Goal: Task Accomplishment & Management: Use online tool/utility

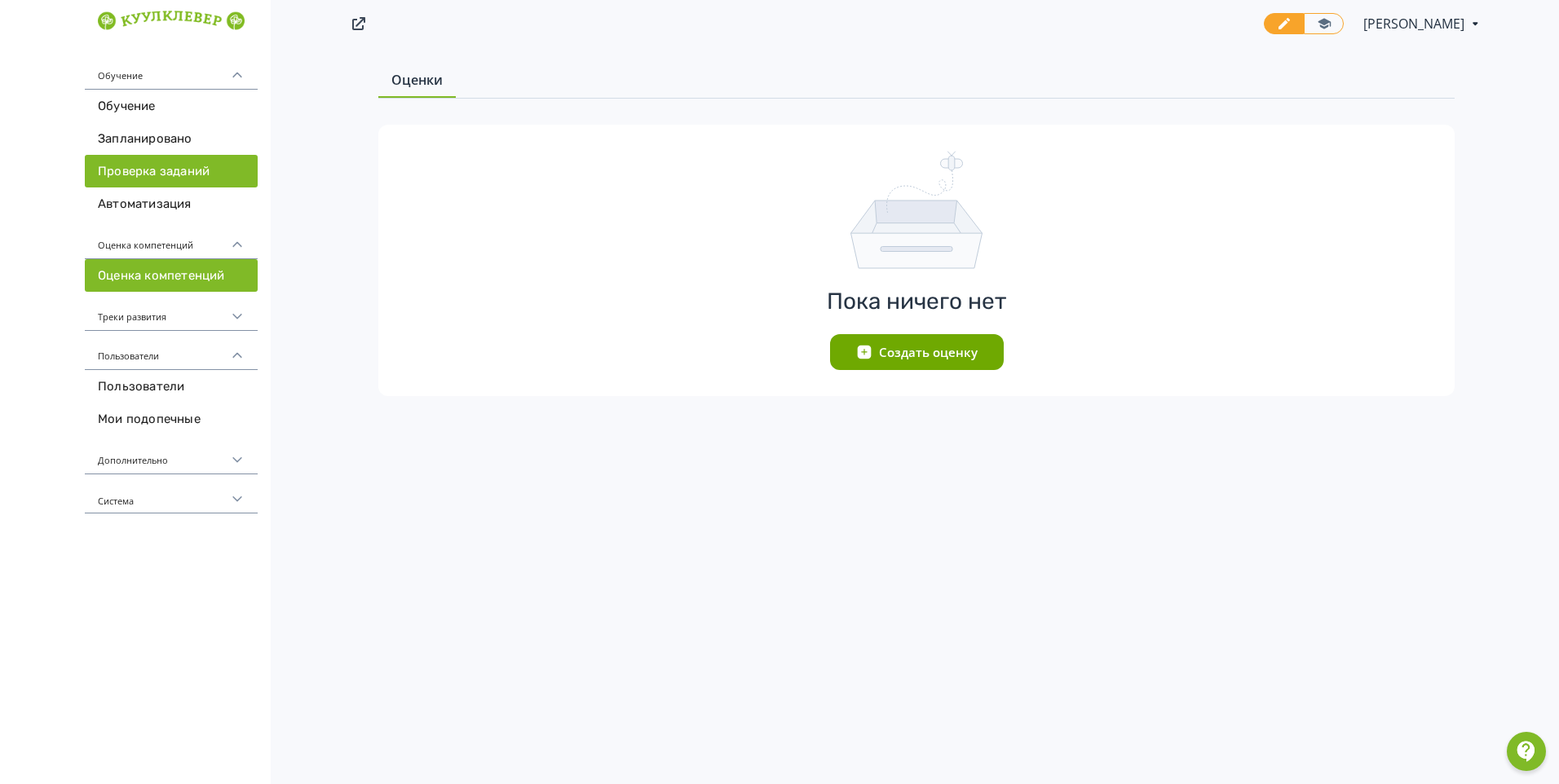
click at [208, 168] on link "Проверка заданий" at bounding box center [171, 171] width 173 height 32
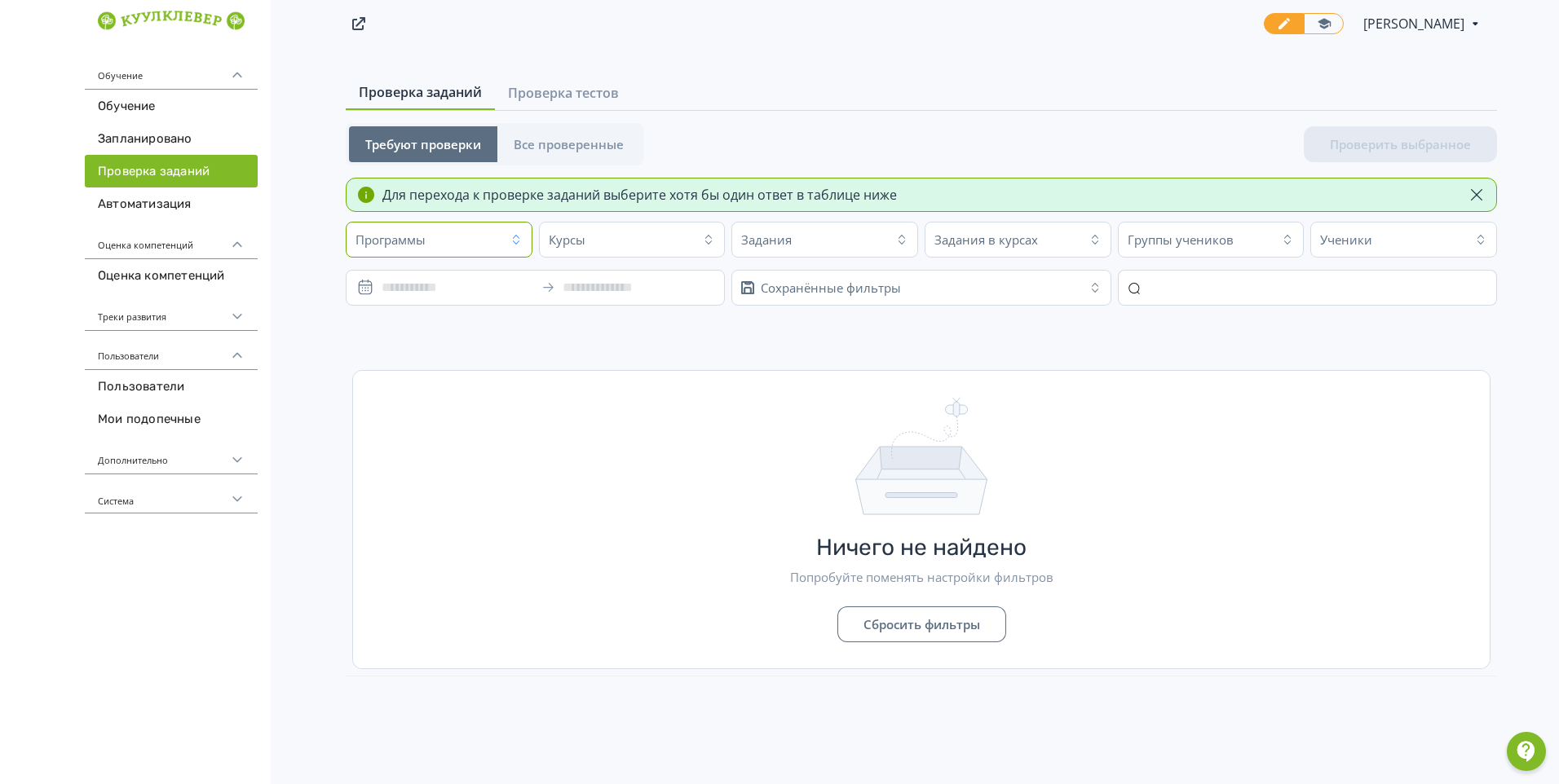
click at [513, 245] on icon "button" at bounding box center [517, 240] width 13 height 13
click at [709, 238] on icon "button" at bounding box center [709, 240] width 13 height 13
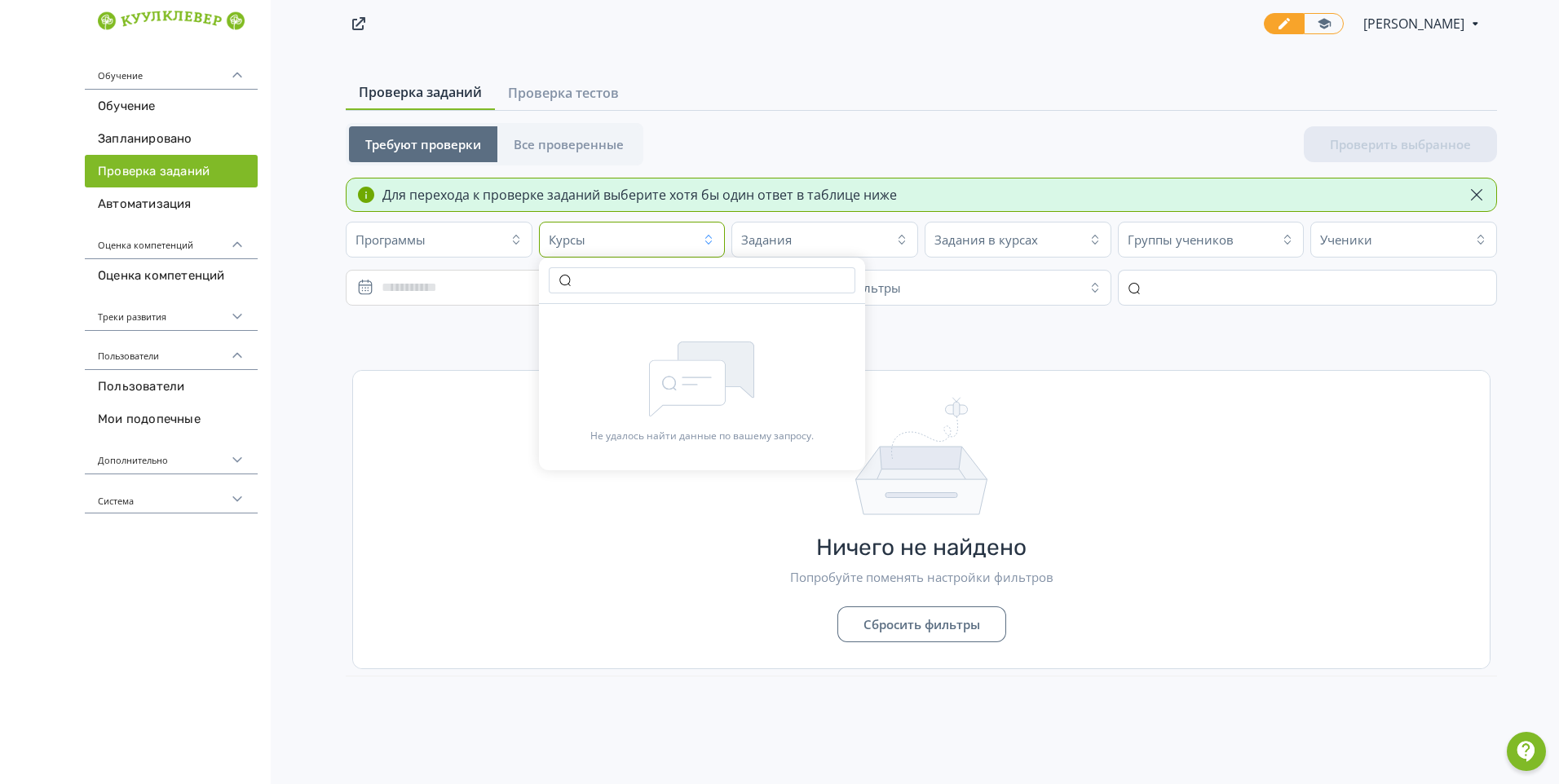
click at [709, 238] on icon "button" at bounding box center [709, 240] width 13 height 13
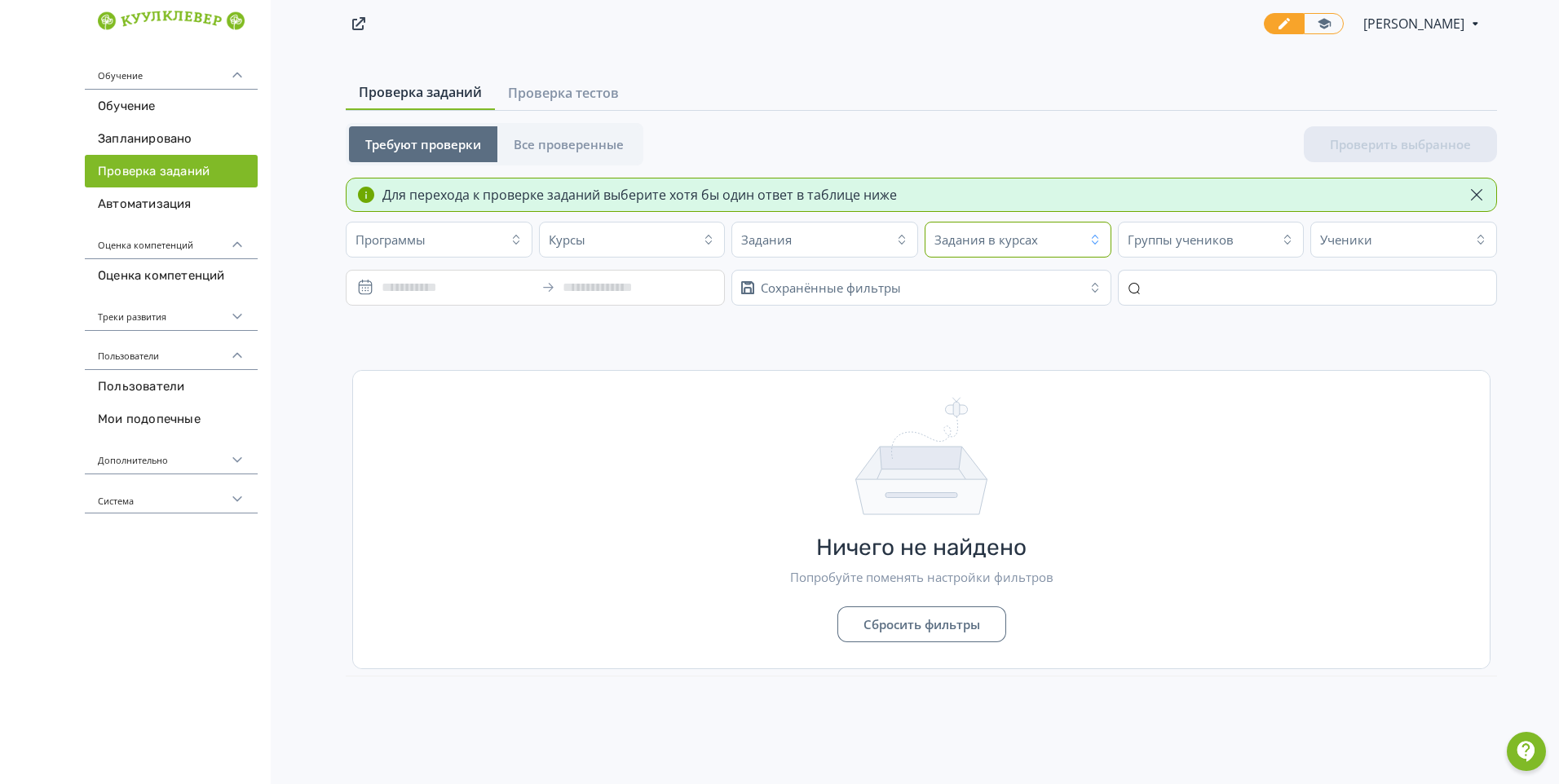
click at [1095, 239] on icon "button" at bounding box center [1095, 240] width 13 height 13
click at [1094, 239] on icon "button" at bounding box center [1095, 240] width 13 height 13
click at [1283, 235] on icon "button" at bounding box center [1287, 240] width 13 height 13
click at [1481, 240] on icon "button" at bounding box center [1481, 240] width 13 height 13
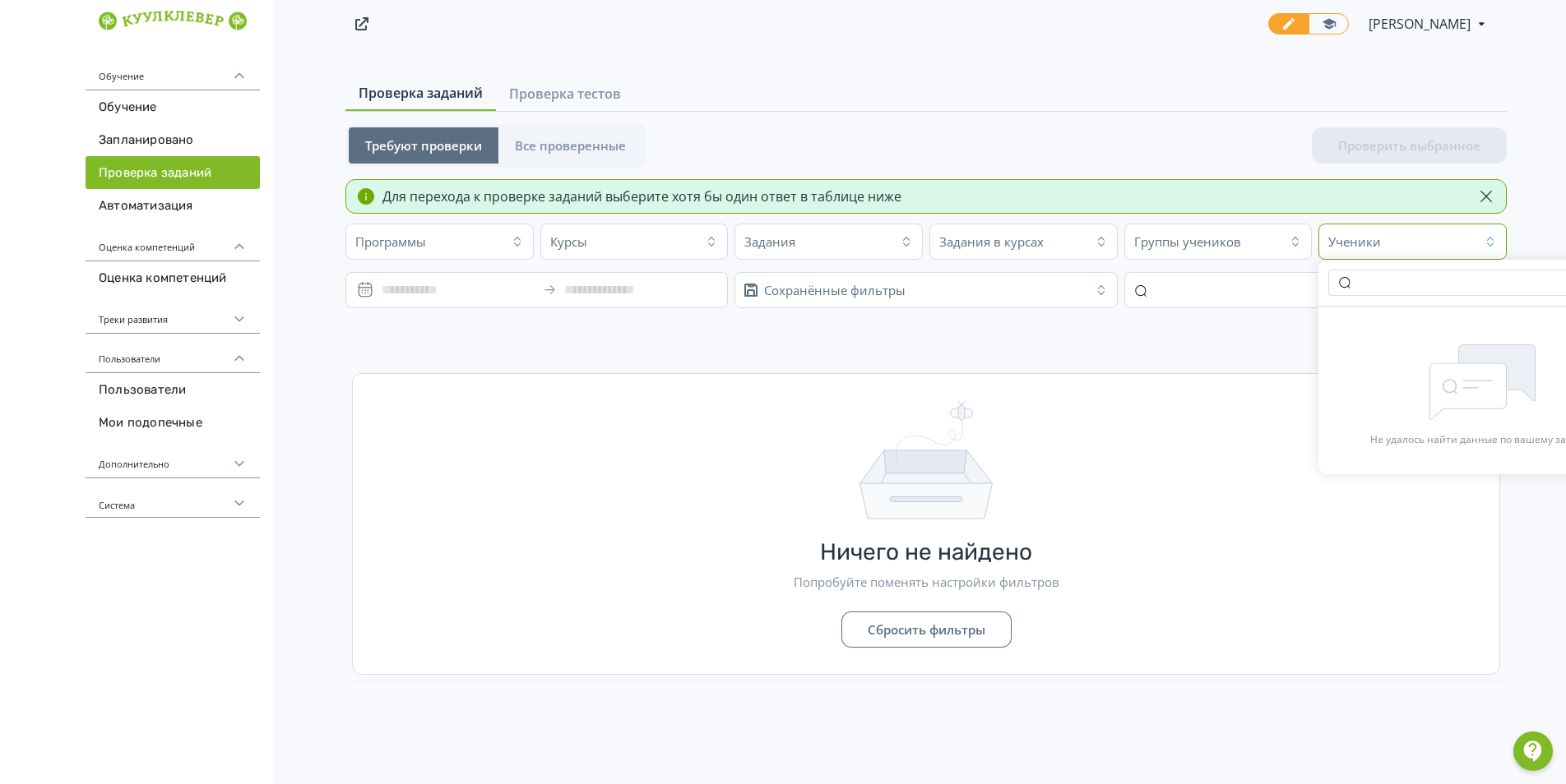
click at [1495, 243] on icon "button" at bounding box center [1491, 242] width 13 height 13
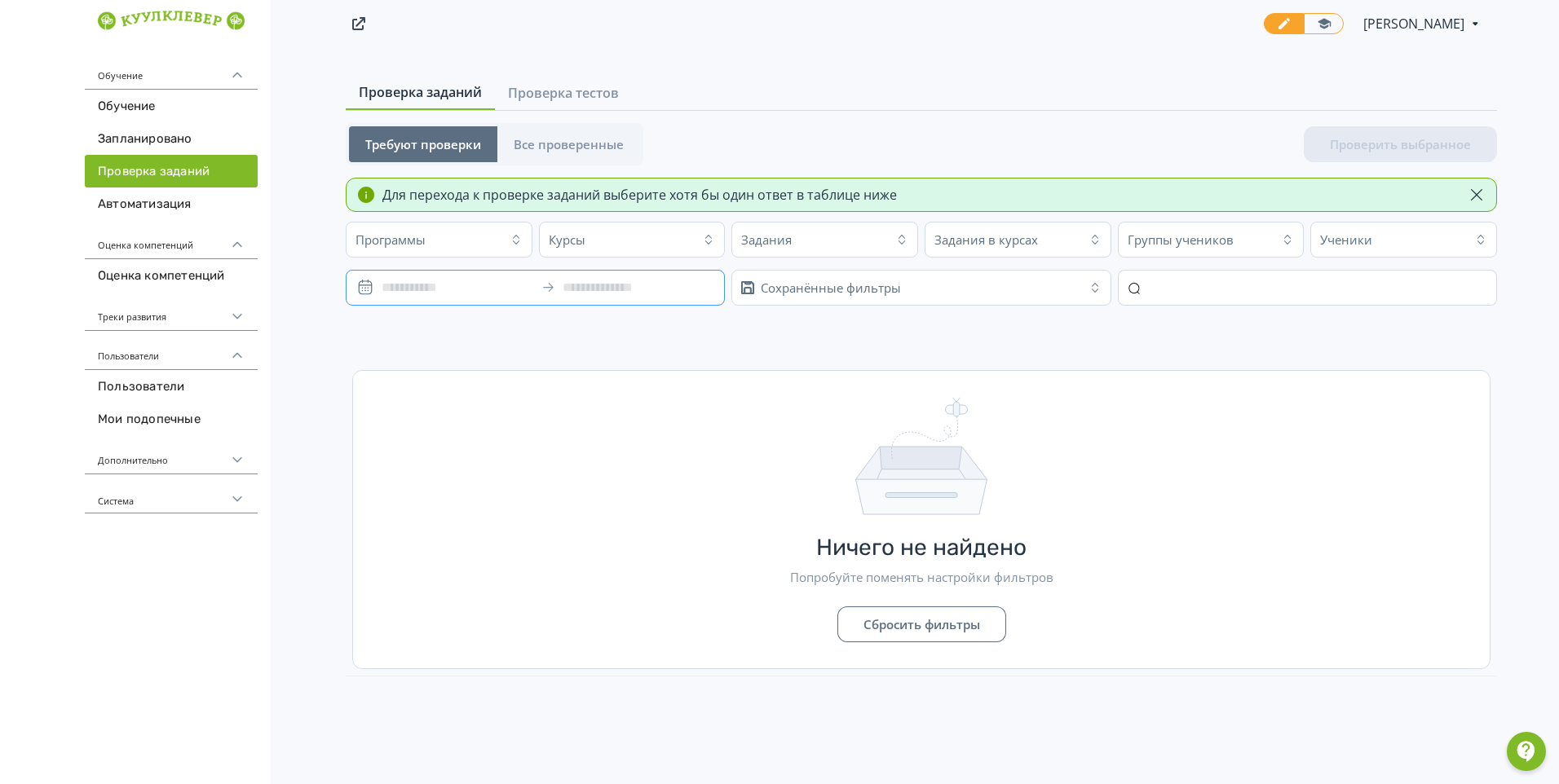
click at [368, 286] on div at bounding box center [534, 287] width 379 height 36
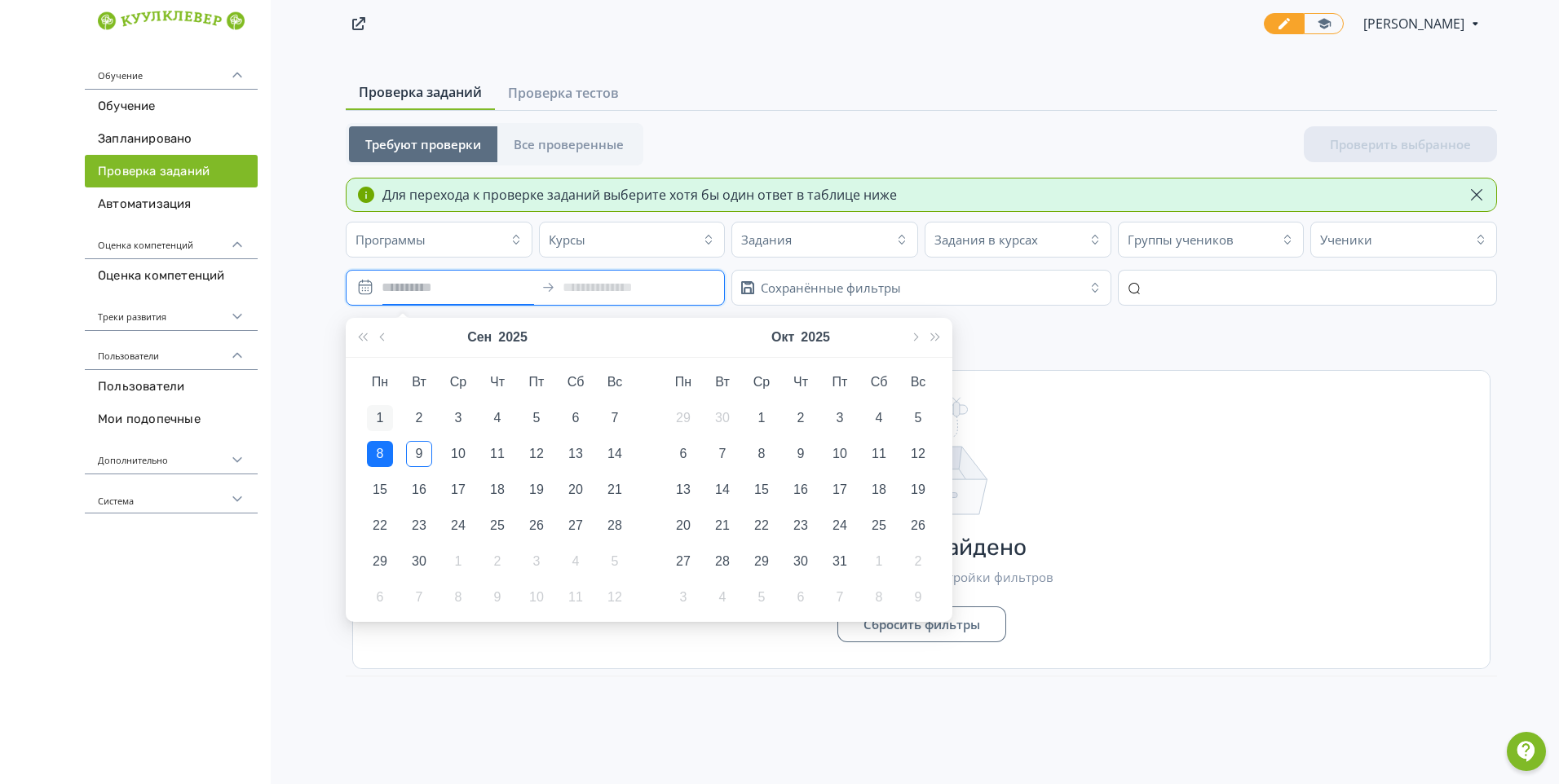
type input "**********"
click at [377, 416] on div "1" at bounding box center [380, 418] width 26 height 26
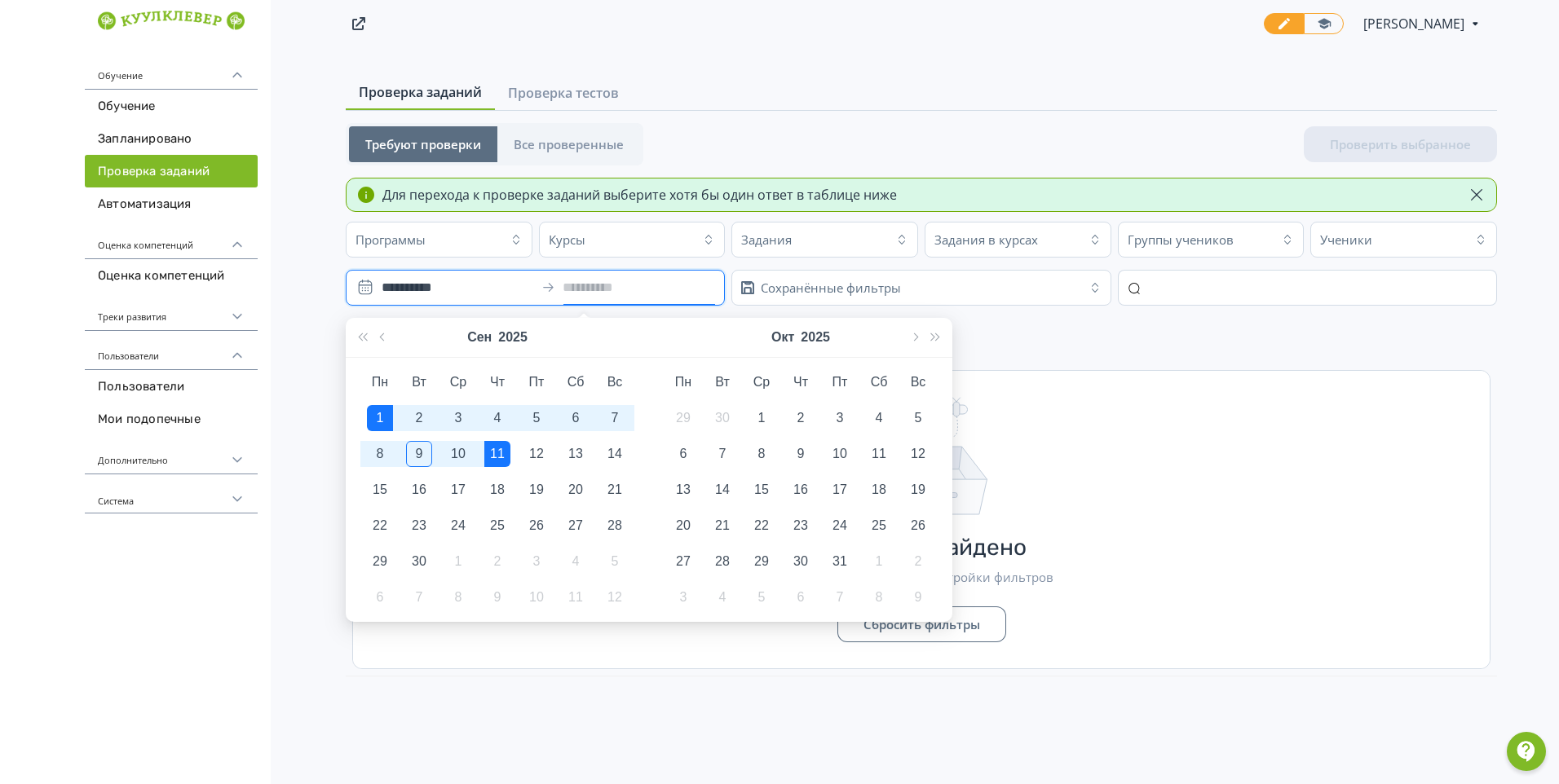
type input "**********"
click at [671, 289] on input at bounding box center [639, 287] width 151 height 20
type input "**********"
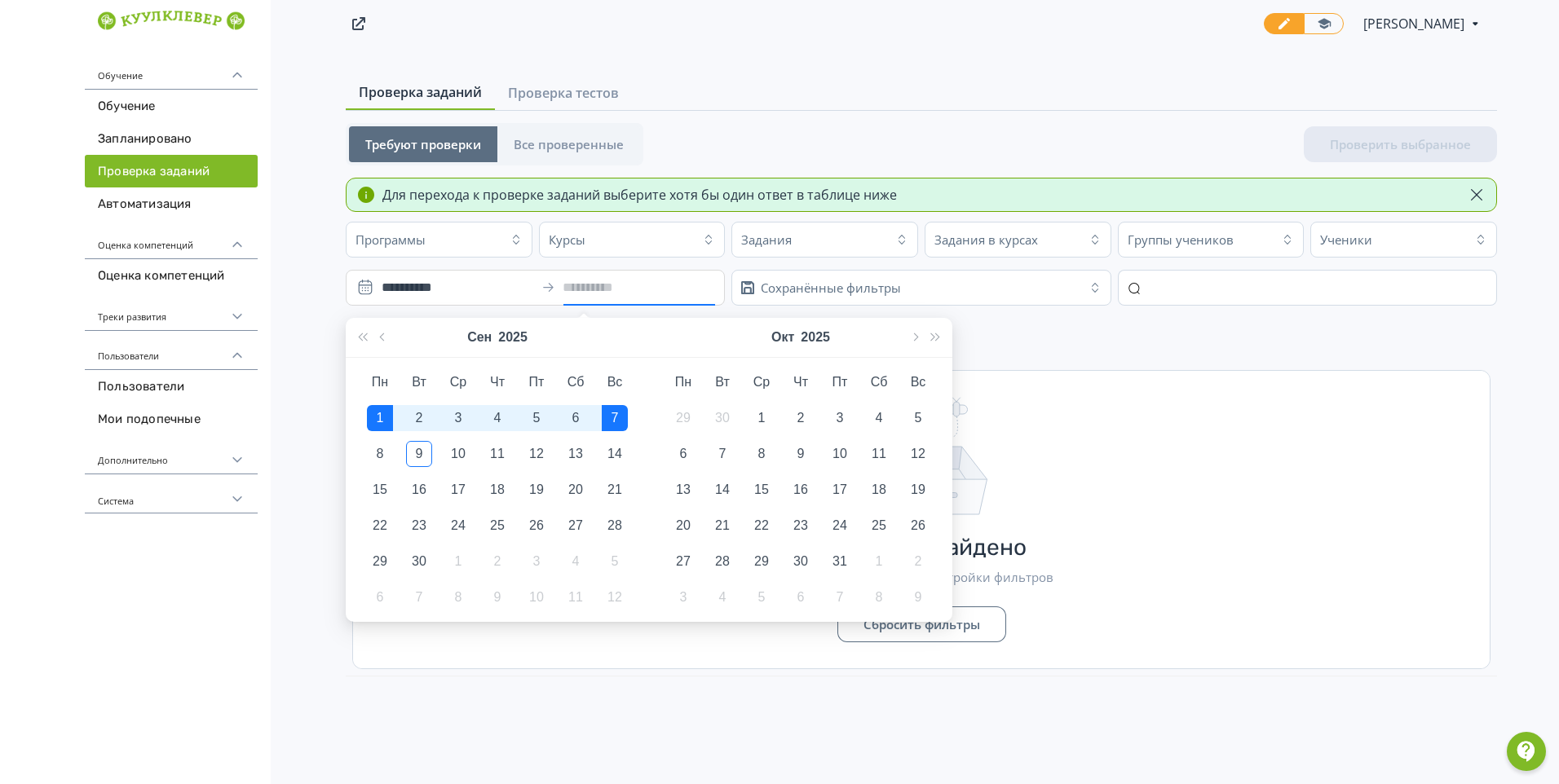
click at [614, 416] on div "7" at bounding box center [615, 418] width 26 height 26
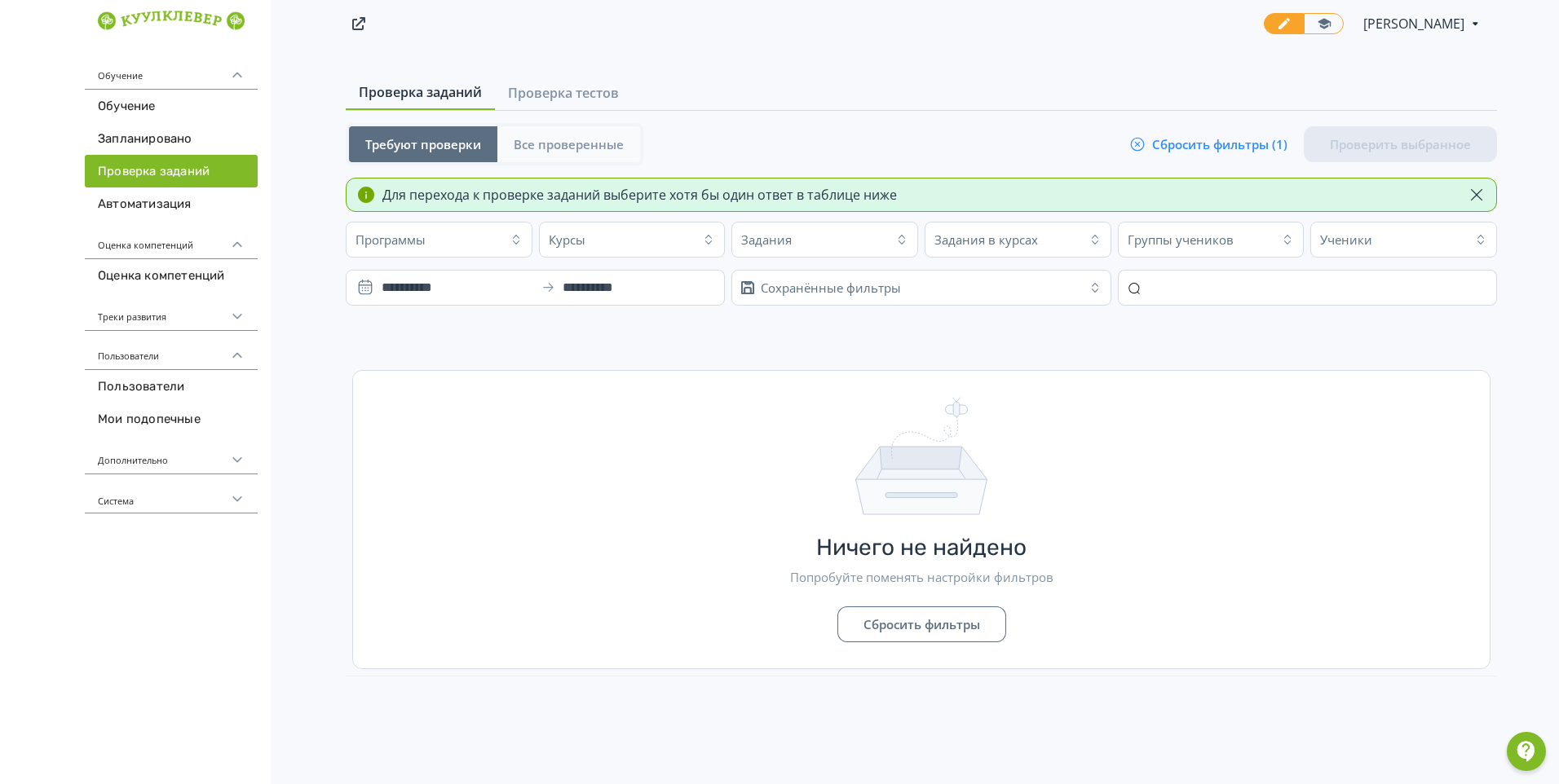
click at [530, 144] on span "Все проверенные" at bounding box center [569, 144] width 110 height 16
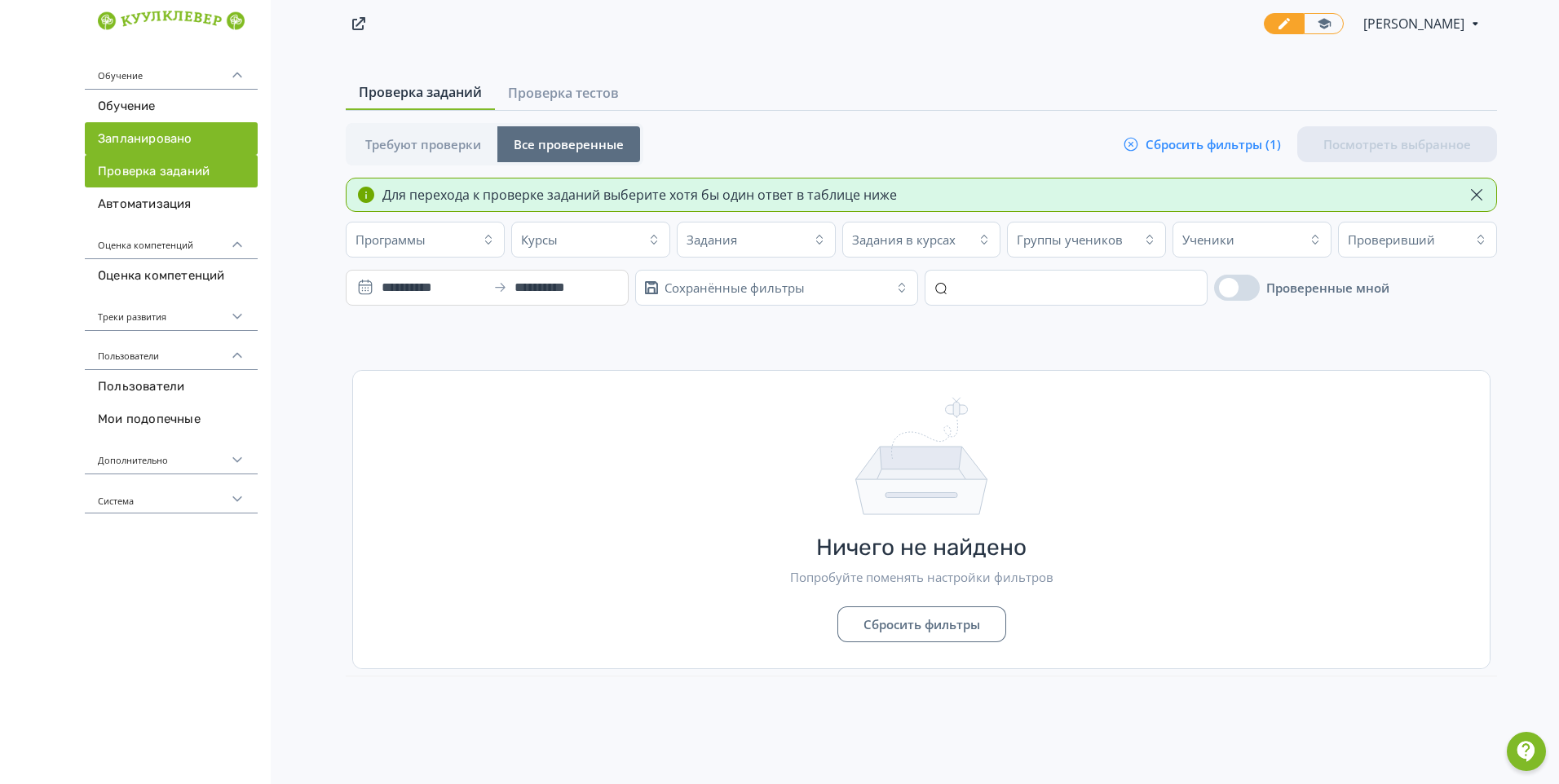
click at [118, 144] on link "Запланировано" at bounding box center [171, 138] width 173 height 32
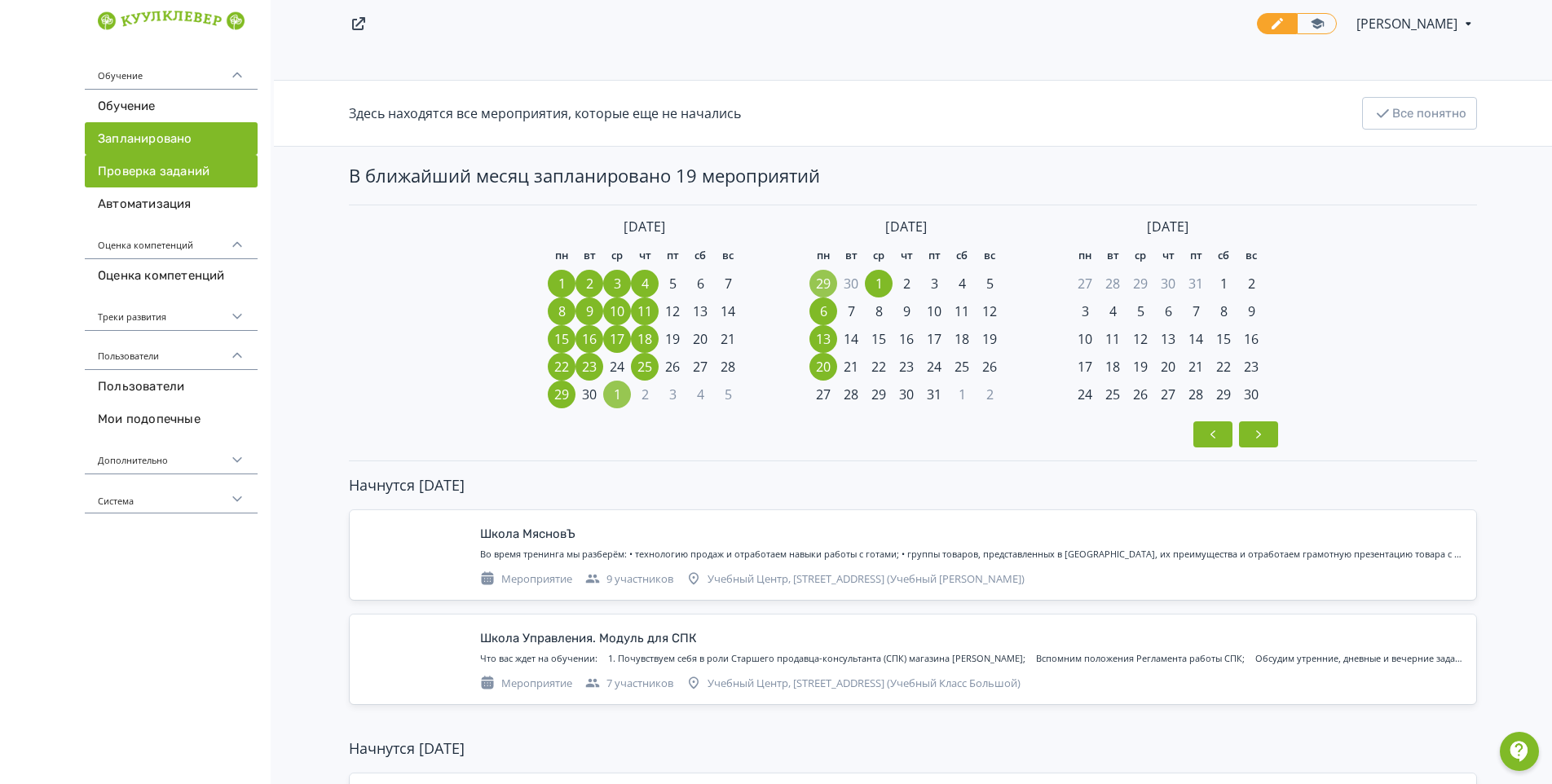
click at [166, 170] on link "Проверка заданий" at bounding box center [171, 171] width 173 height 32
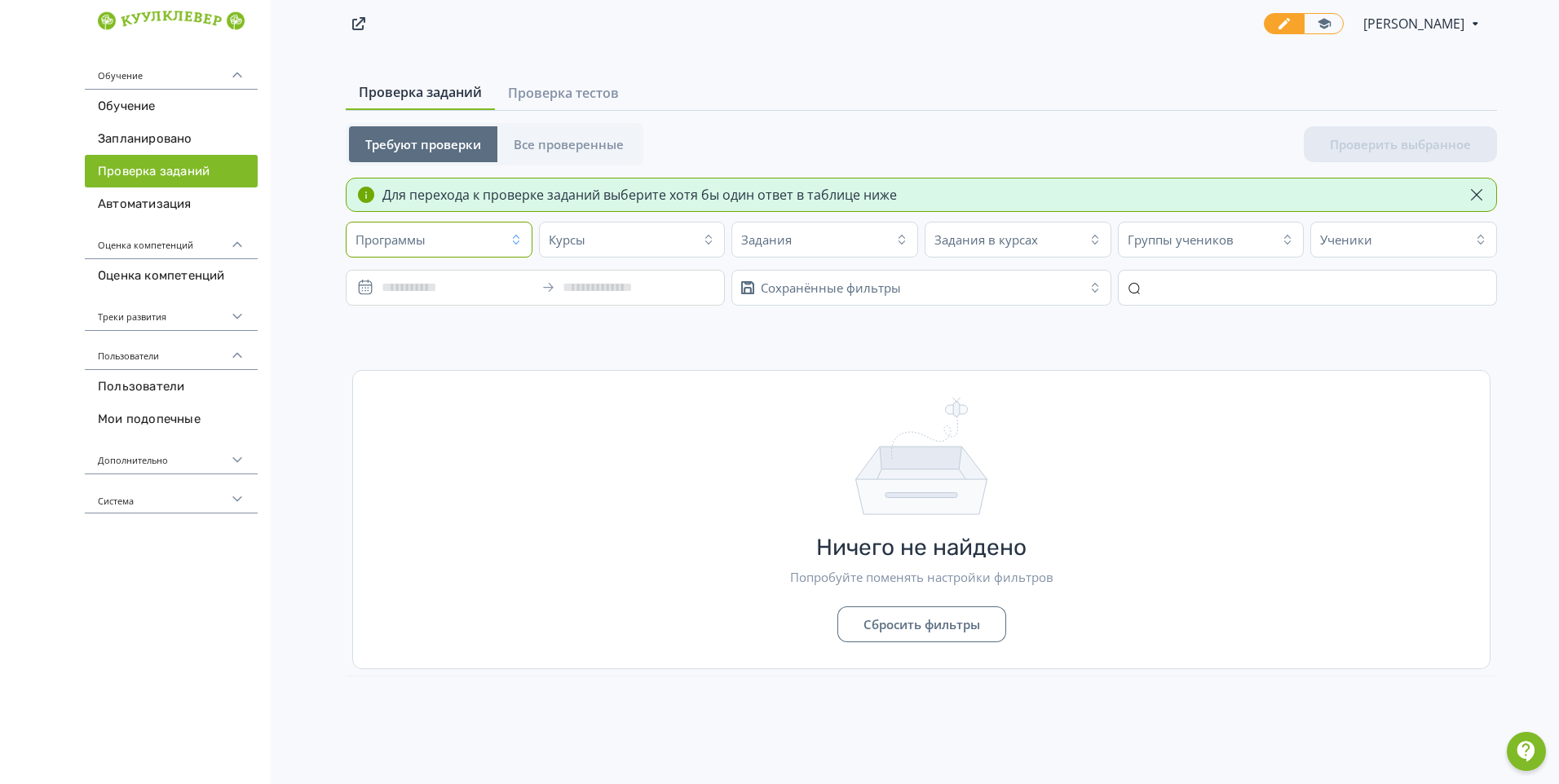
click at [516, 242] on icon "button" at bounding box center [517, 240] width 13 height 13
click at [516, 243] on icon "button" at bounding box center [517, 240] width 13 height 13
click at [135, 198] on link "Автоматизация" at bounding box center [171, 203] width 173 height 32
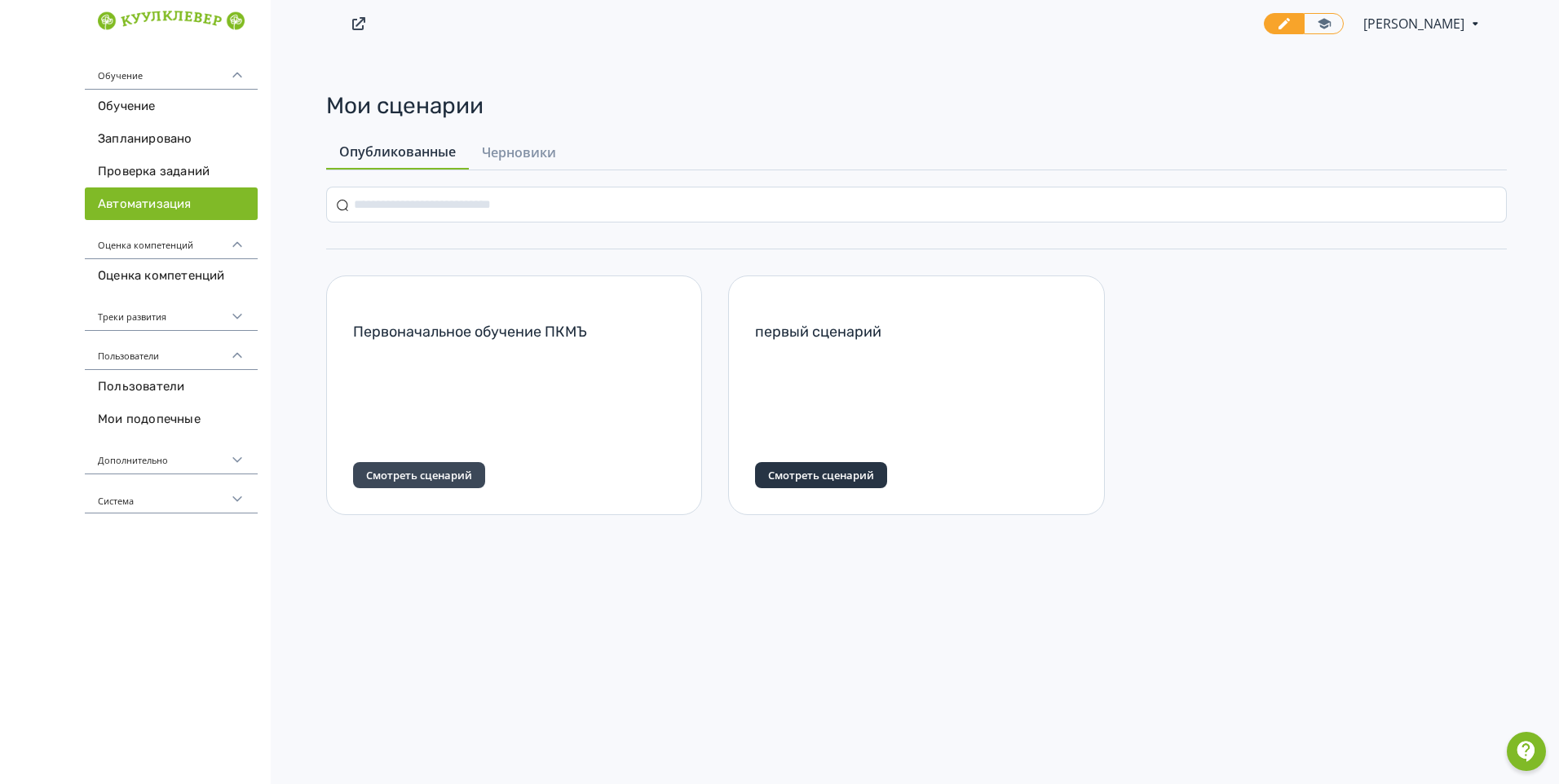
click at [394, 473] on span "Смотреть сценарий" at bounding box center [419, 476] width 106 height 15
